Goal: Information Seeking & Learning: Learn about a topic

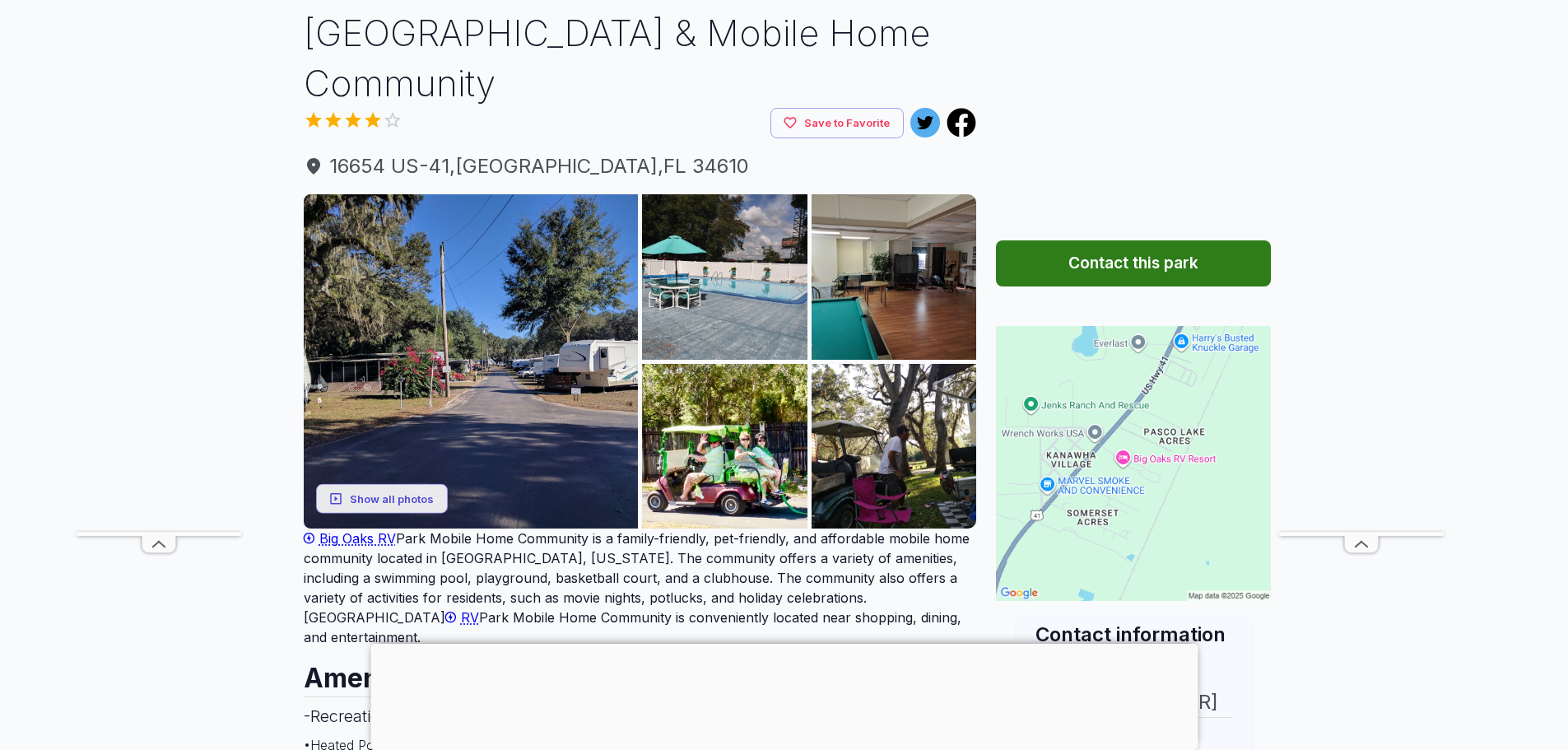
scroll to position [142, 0]
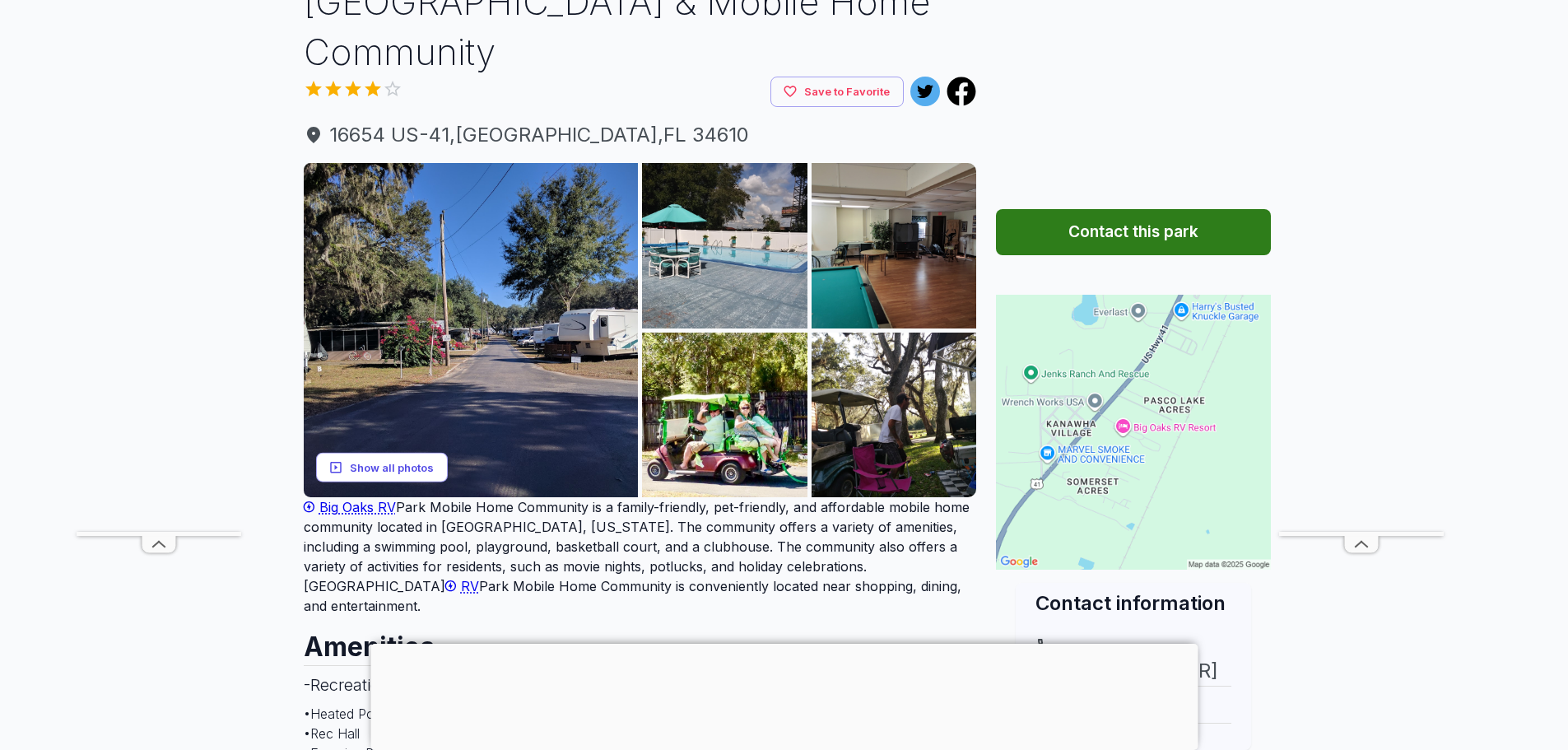
click at [394, 476] on button "Show all photos" at bounding box center [381, 467] width 131 height 30
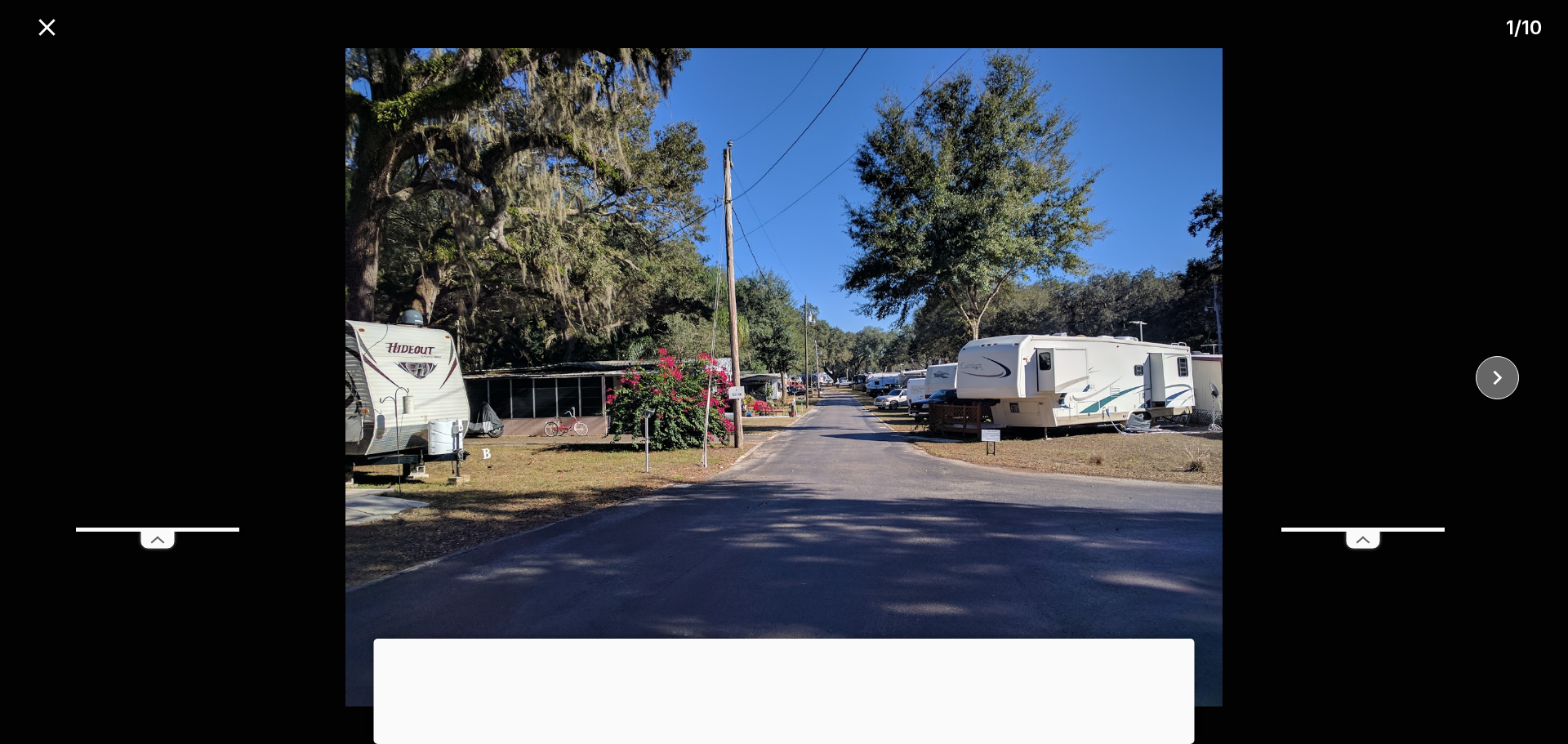
click at [1504, 373] on icon "close" at bounding box center [1497, 377] width 28 height 28
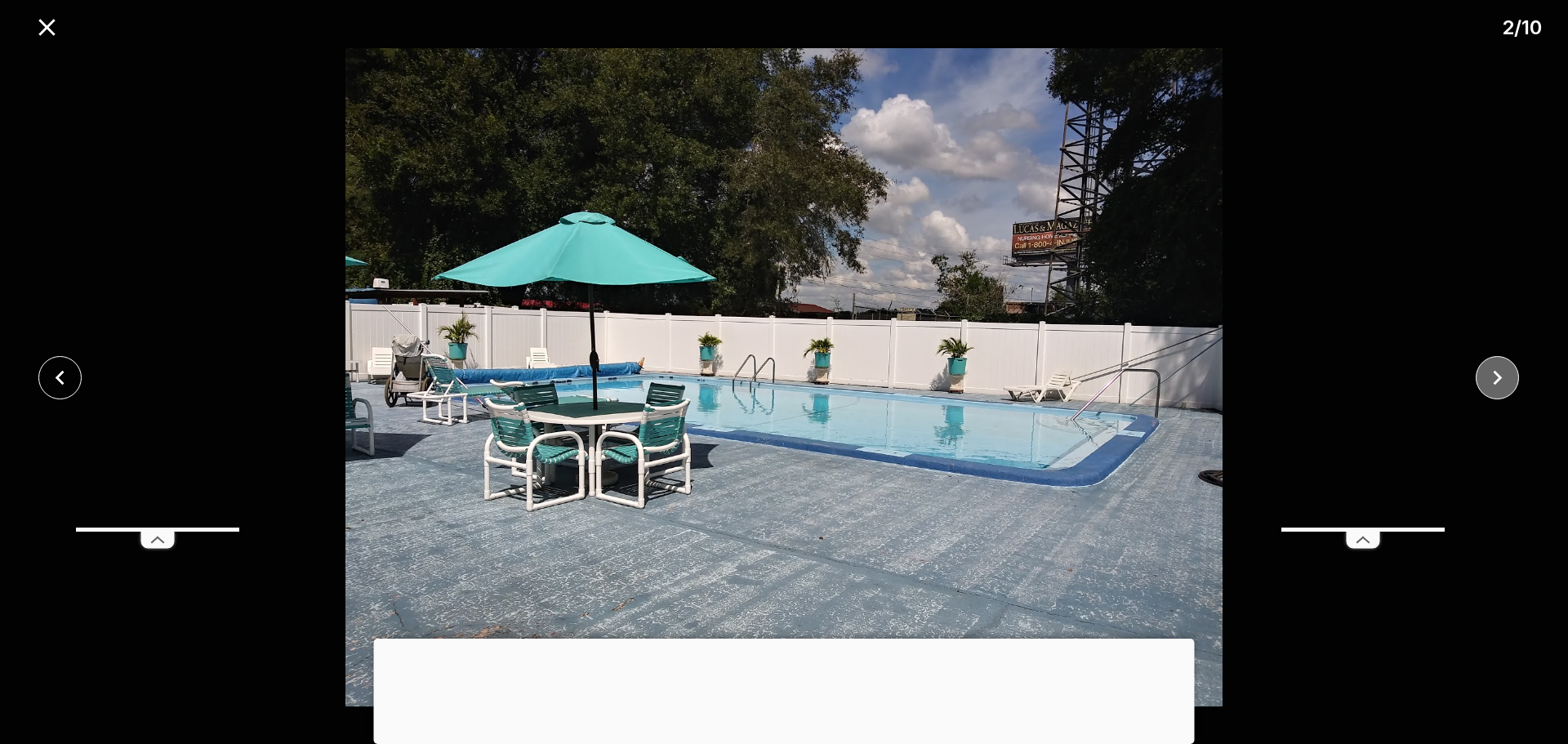
click at [1504, 373] on icon "close" at bounding box center [1497, 377] width 28 height 28
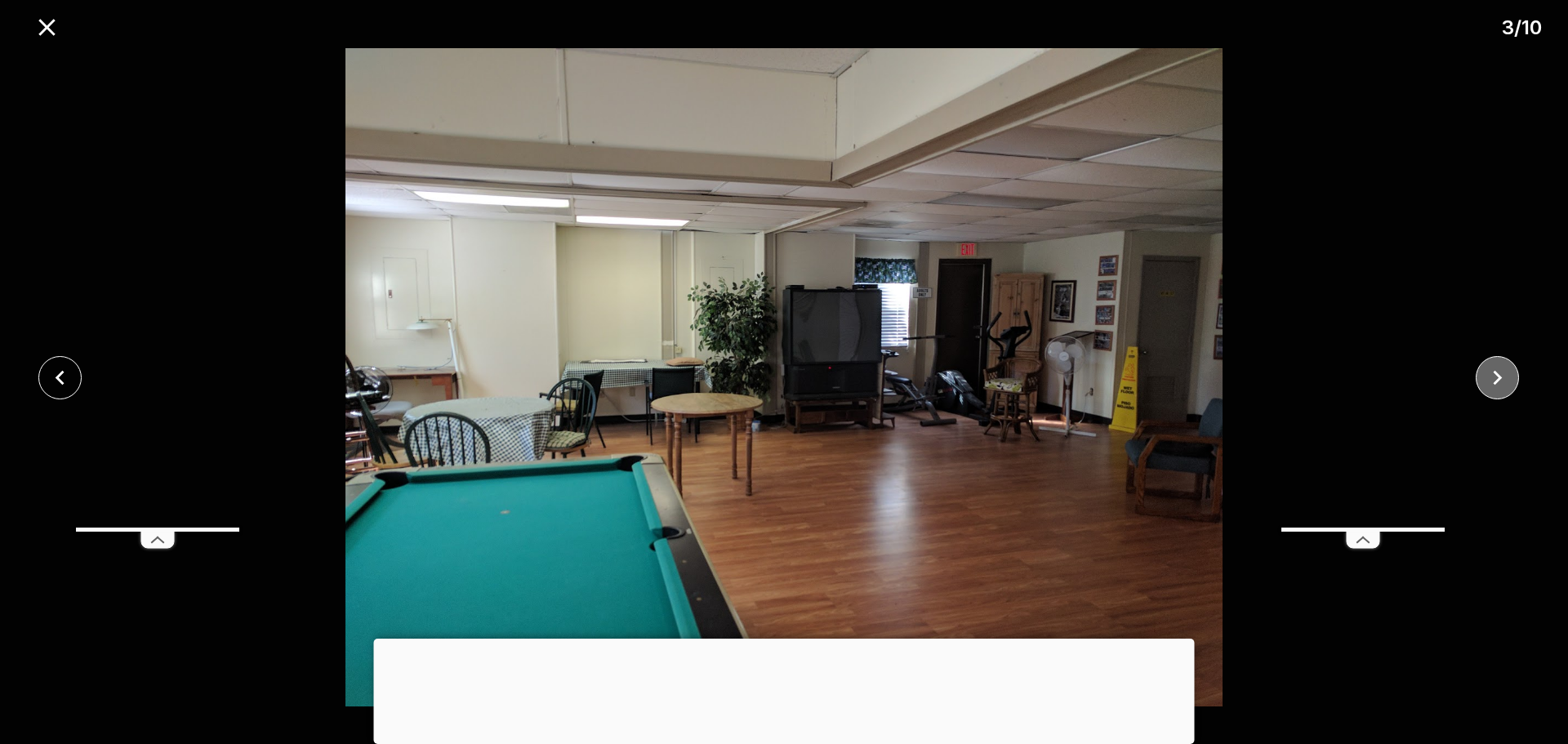
click at [1504, 373] on icon "close" at bounding box center [1497, 377] width 28 height 28
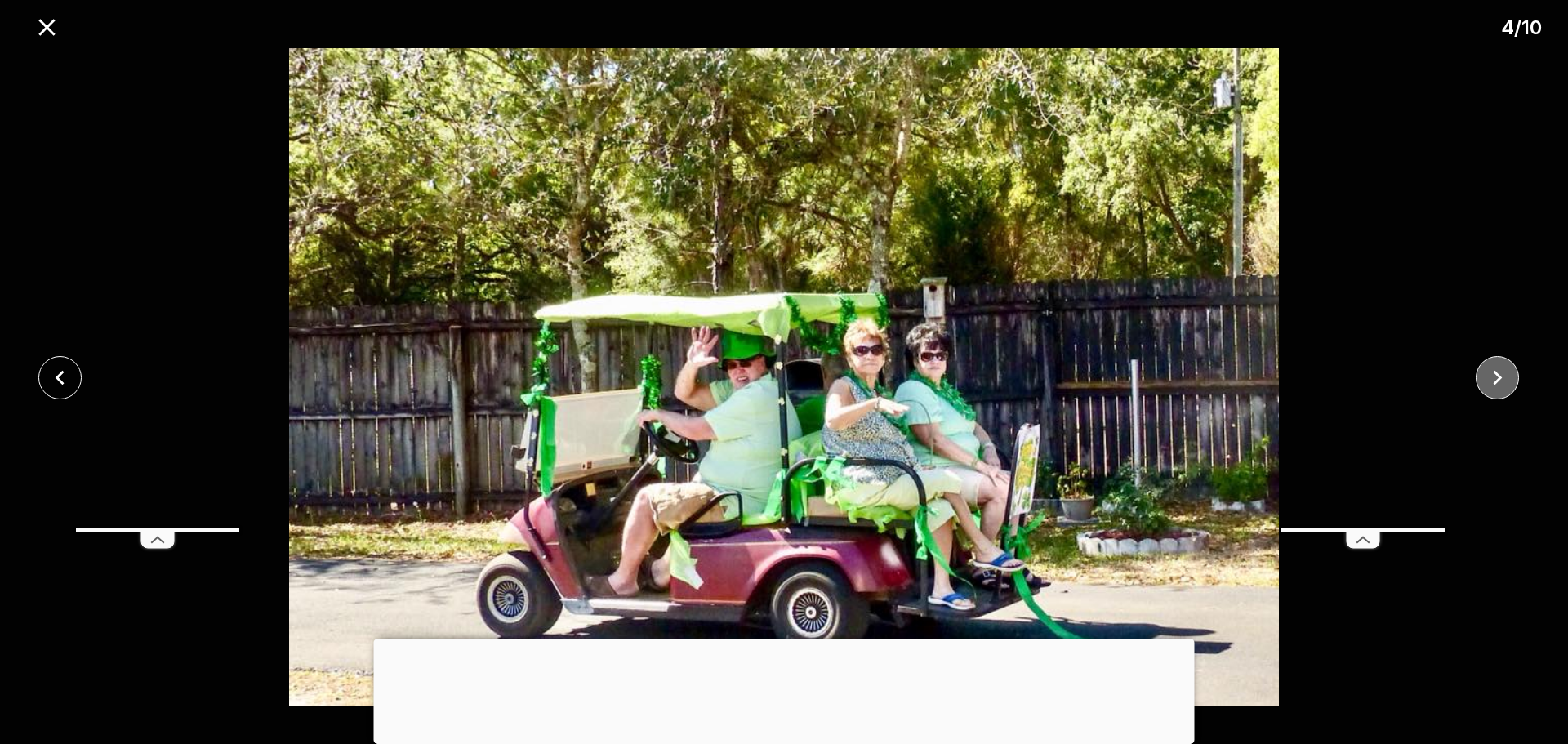
click at [1504, 373] on icon "close" at bounding box center [1497, 377] width 28 height 28
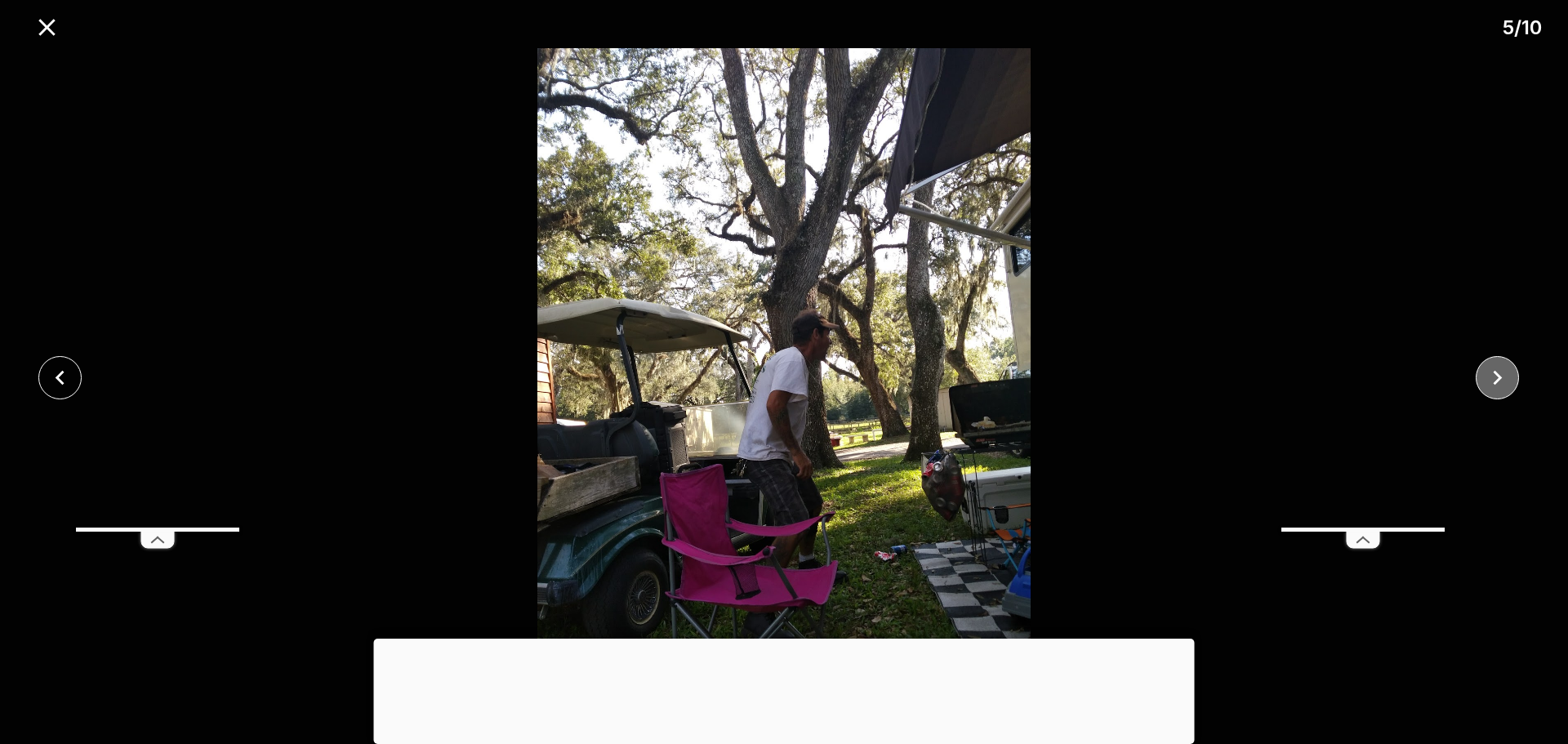
click at [1504, 373] on icon "close" at bounding box center [1497, 377] width 28 height 28
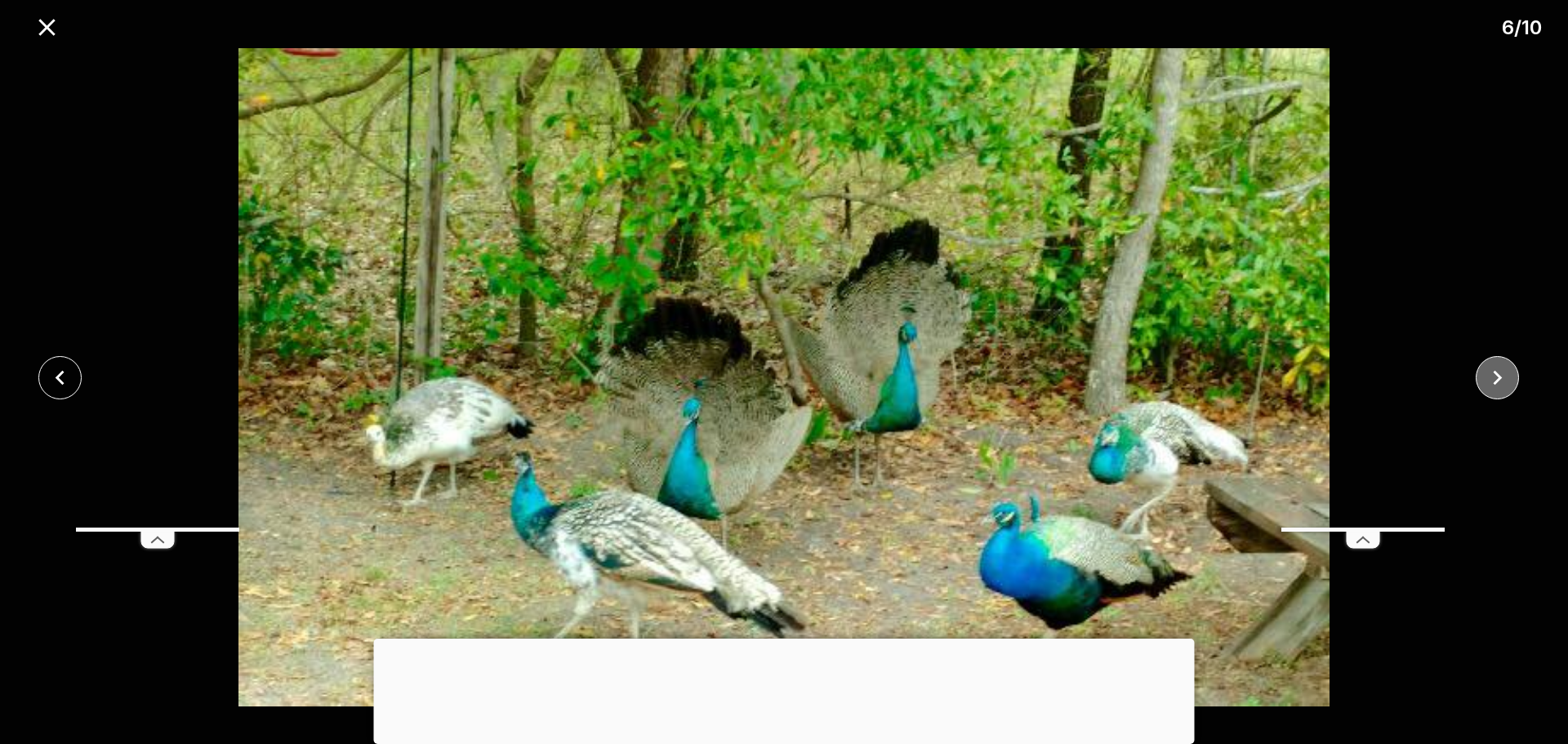
click at [1504, 373] on icon "close" at bounding box center [1497, 377] width 28 height 28
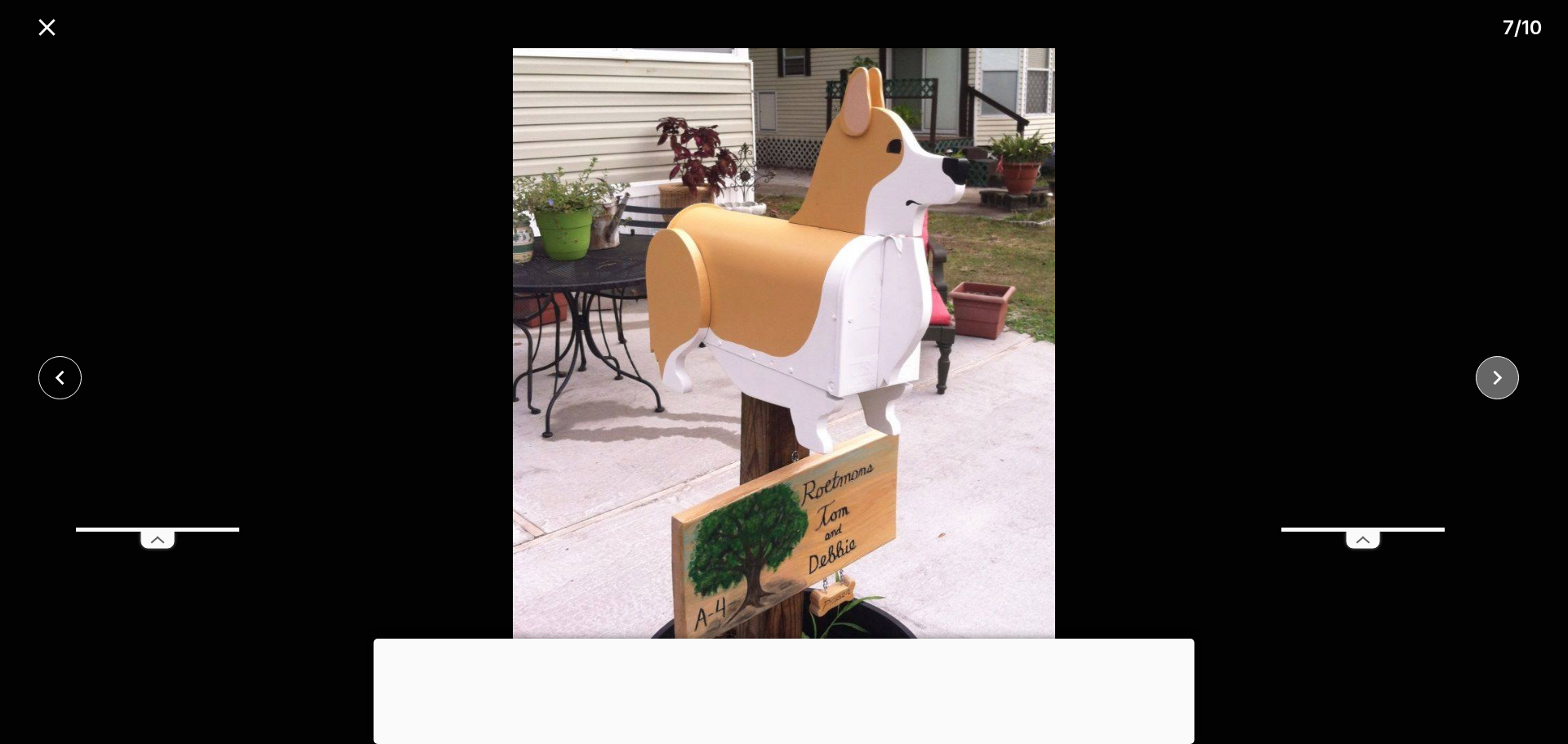
click at [1497, 374] on icon "close" at bounding box center [1499, 377] width 9 height 15
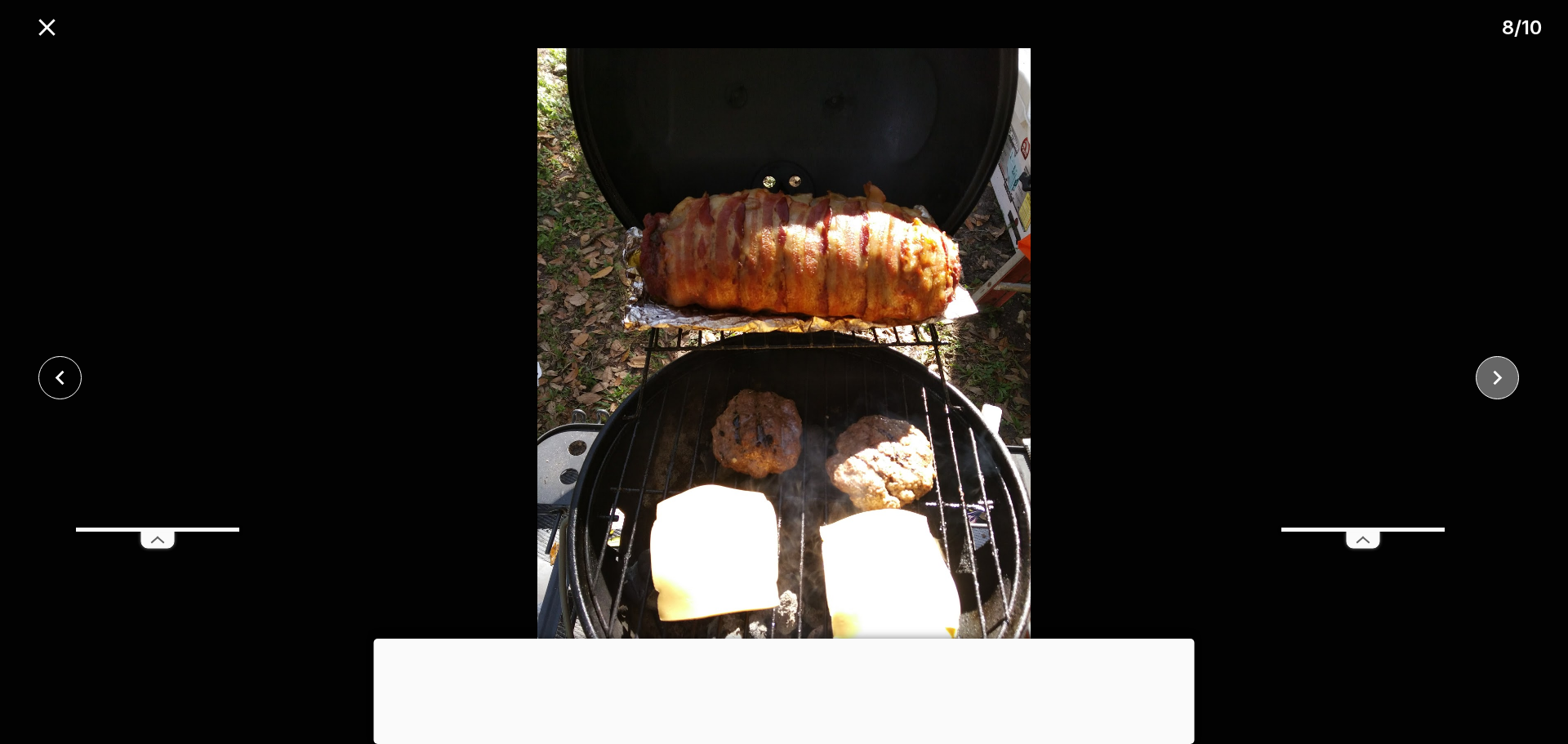
click at [1497, 374] on icon "close" at bounding box center [1499, 377] width 9 height 15
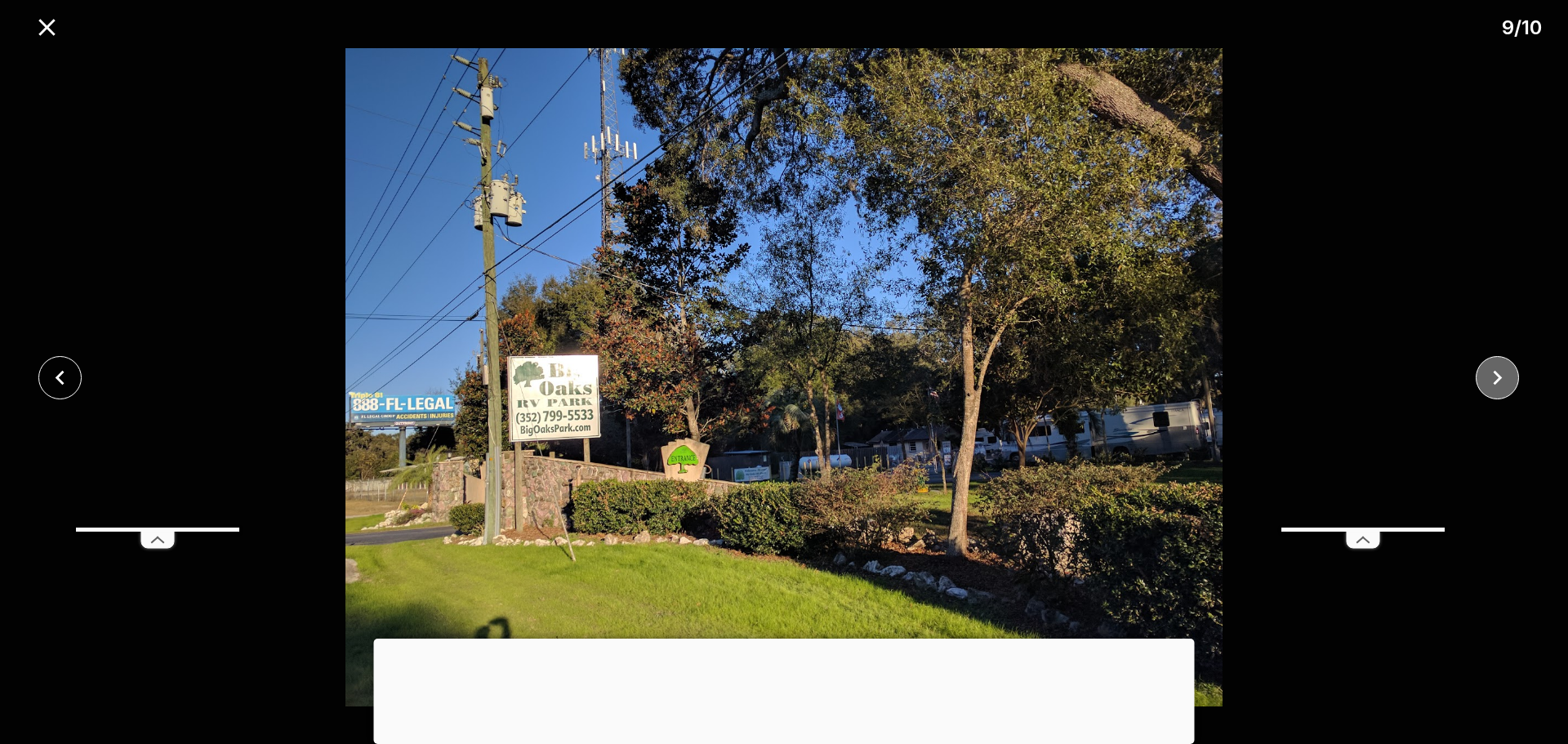
click at [1497, 374] on icon "close" at bounding box center [1499, 377] width 9 height 15
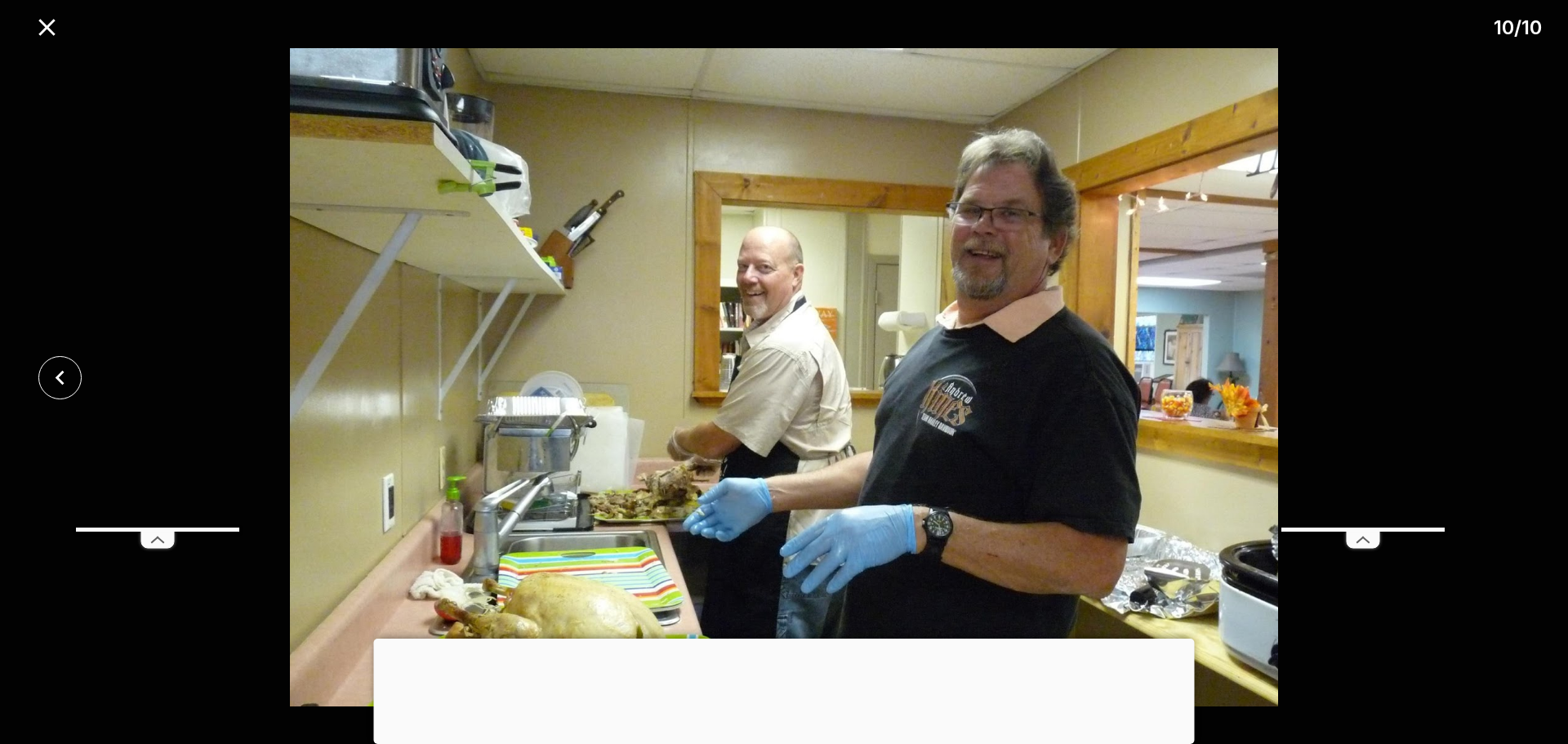
click at [1497, 375] on div at bounding box center [784, 377] width 1568 height 658
click at [44, 18] on icon "close" at bounding box center [47, 26] width 28 height 28
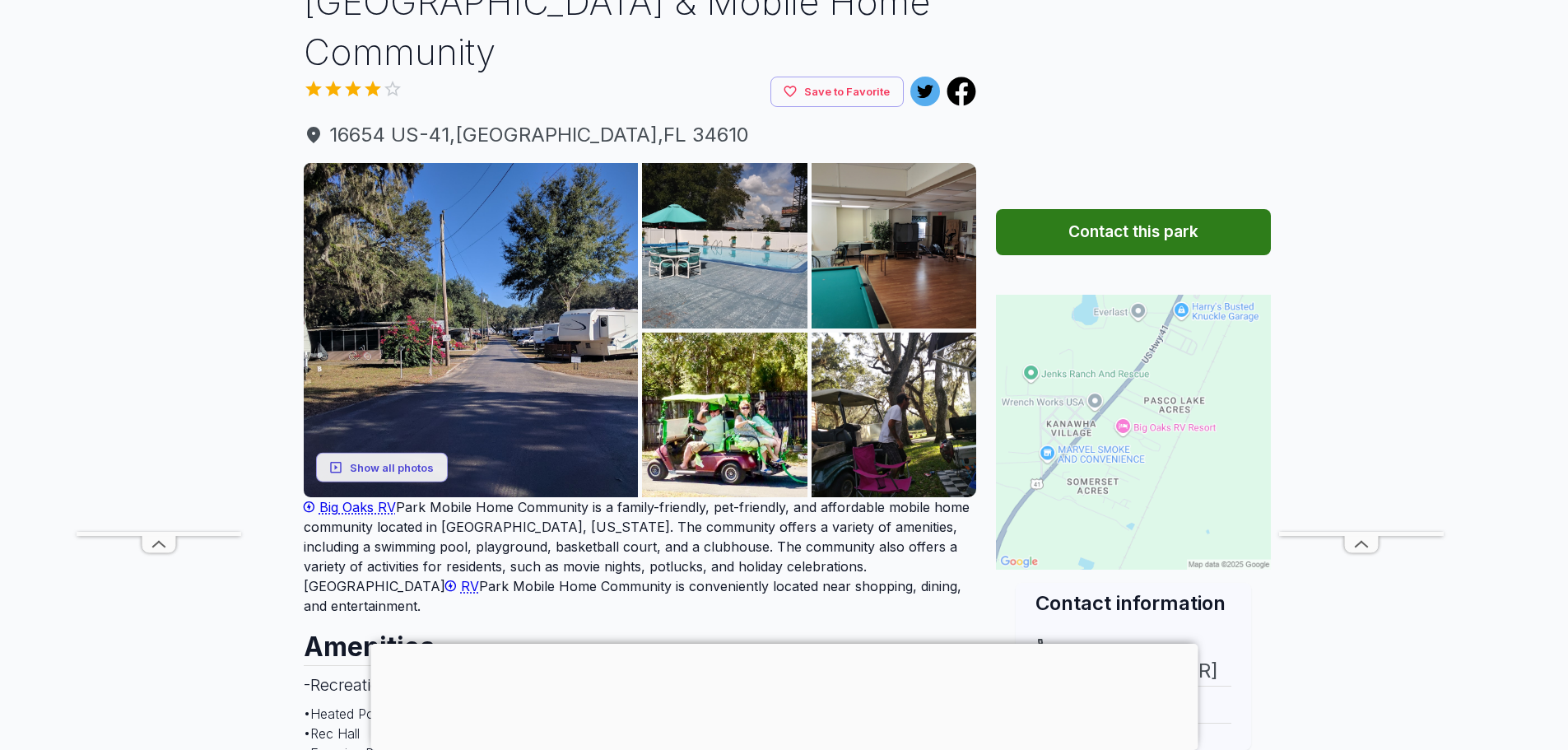
click at [1124, 424] on img at bounding box center [1133, 432] width 275 height 275
